Goal: Transaction & Acquisition: Purchase product/service

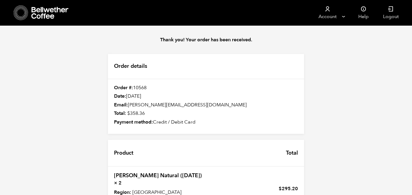
click at [38, 11] on icon at bounding box center [50, 13] width 38 height 12
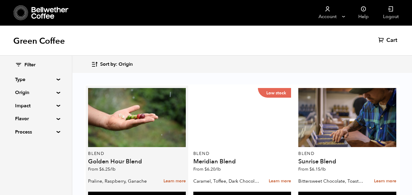
scroll to position [255, 0]
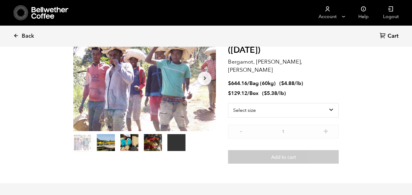
scroll to position [55, 0]
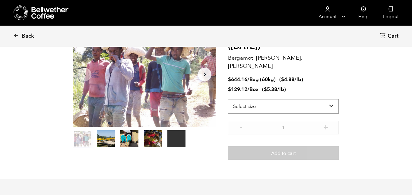
click at [260, 100] on select "Select size Bag (60kg) (132 lbs) Box (24 lbs)" at bounding box center [283, 106] width 111 height 14
click at [228, 99] on select "Select size Bag (60kg) (132 lbs) Box (24 lbs)" at bounding box center [283, 106] width 111 height 14
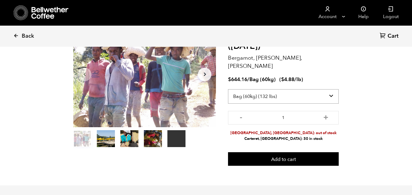
click at [268, 91] on select "Select size Bag (60kg) (132 lbs) Box (24 lbs)" at bounding box center [283, 96] width 111 height 14
select select "box"
click at [228, 89] on select "Select size Bag (60kg) (132 lbs) Box (24 lbs)" at bounding box center [283, 96] width 111 height 14
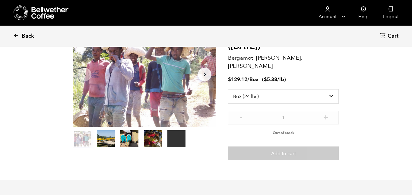
click at [26, 37] on span "Back" at bounding box center [28, 36] width 12 height 7
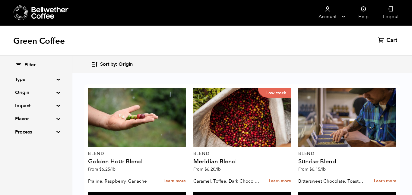
scroll to position [387, 0]
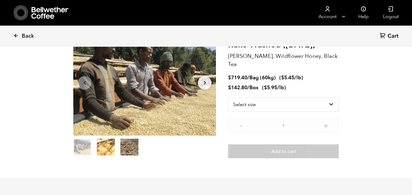
scroll to position [48, 0]
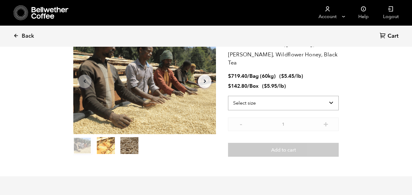
click at [252, 101] on select "Select size Bag (60kg) (132 lbs) Box (24 lbs)" at bounding box center [283, 103] width 111 height 14
click at [228, 96] on select "Select size Bag (60kg) (132 lbs) Box (24 lbs)" at bounding box center [283, 103] width 111 height 14
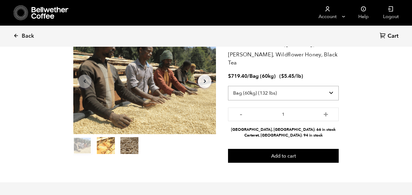
click at [300, 90] on select "Select size Bag (60kg) (132 lbs) Box (24 lbs)" at bounding box center [283, 93] width 111 height 14
select select "box"
click at [228, 86] on select "Select size Bag (60kg) (132 lbs) Box (24 lbs)" at bounding box center [283, 93] width 111 height 14
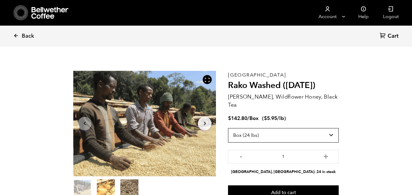
scroll to position [0, 0]
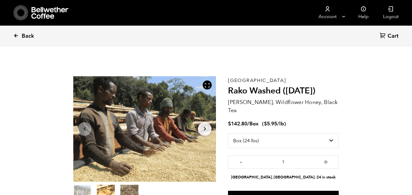
click at [17, 37] on icon at bounding box center [15, 35] width 5 height 5
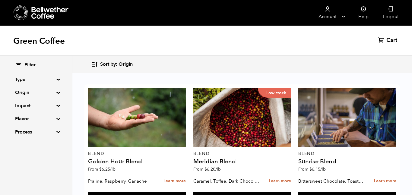
scroll to position [369, 0]
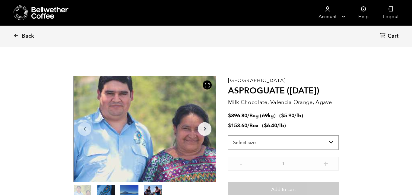
click at [289, 145] on select "Select size Bag (69kg) (152 lbs) Box (24 lbs)" at bounding box center [283, 143] width 111 height 14
click at [228, 136] on select "Select size Bag (69kg) (152 lbs) Box (24 lbs)" at bounding box center [283, 143] width 111 height 14
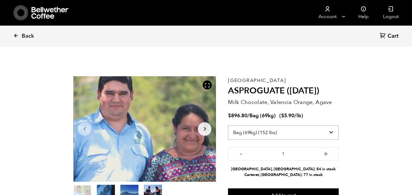
click at [299, 135] on select "Select size Bag (69kg) (152 lbs) Box (24 lbs)" at bounding box center [283, 133] width 111 height 14
click at [228, 126] on select "Select size Bag (69kg) (152 lbs) Box (24 lbs)" at bounding box center [283, 133] width 111 height 14
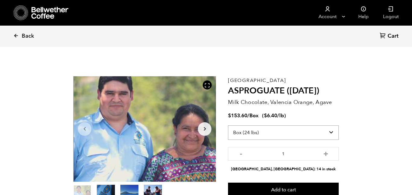
click at [285, 136] on select "Select size Bag (69kg) (152 lbs) Box (24 lbs)" at bounding box center [283, 133] width 111 height 14
select select "bag-2"
click at [228, 126] on select "Select size Bag (69kg) (152 lbs) Box (24 lbs)" at bounding box center [283, 133] width 111 height 14
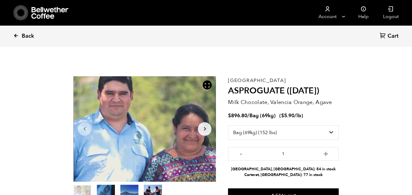
click at [24, 35] on span "Back" at bounding box center [28, 36] width 12 height 7
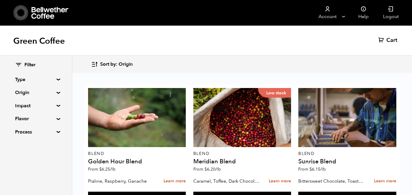
scroll to position [403, 0]
